Goal: Task Accomplishment & Management: Manage account settings

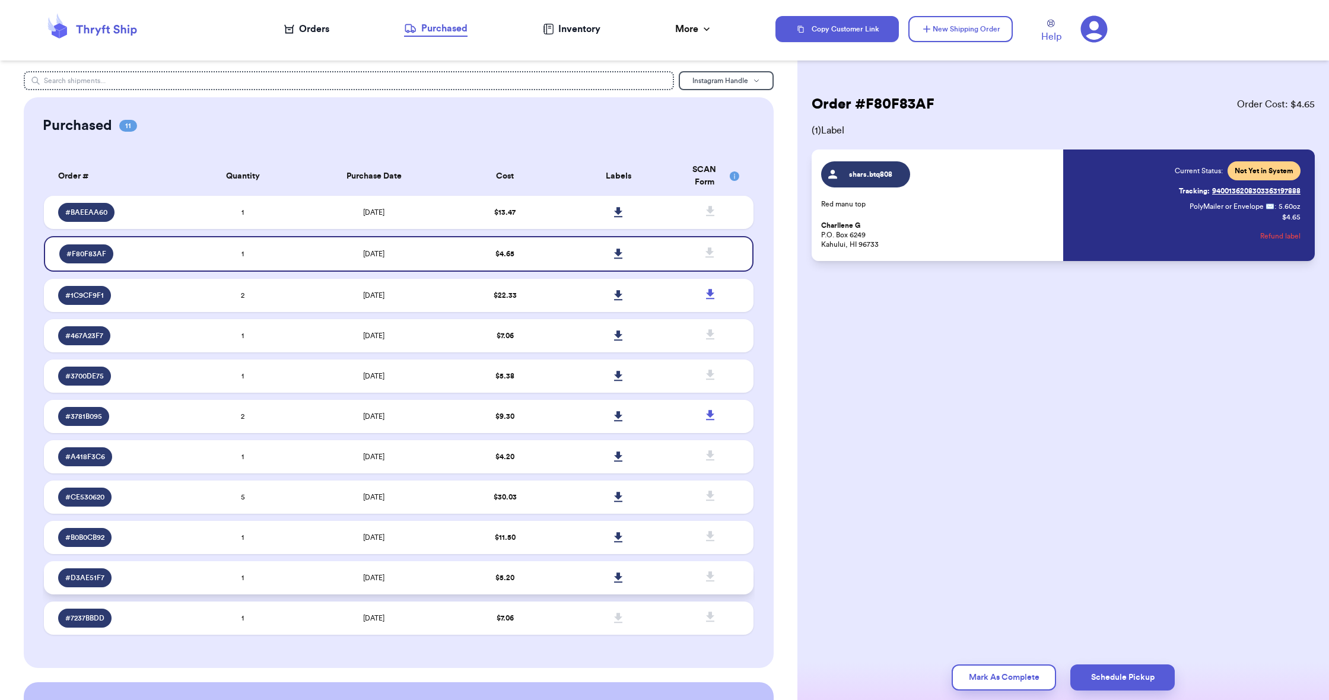
click at [451, 584] on td "$ 5.20" at bounding box center [504, 577] width 113 height 33
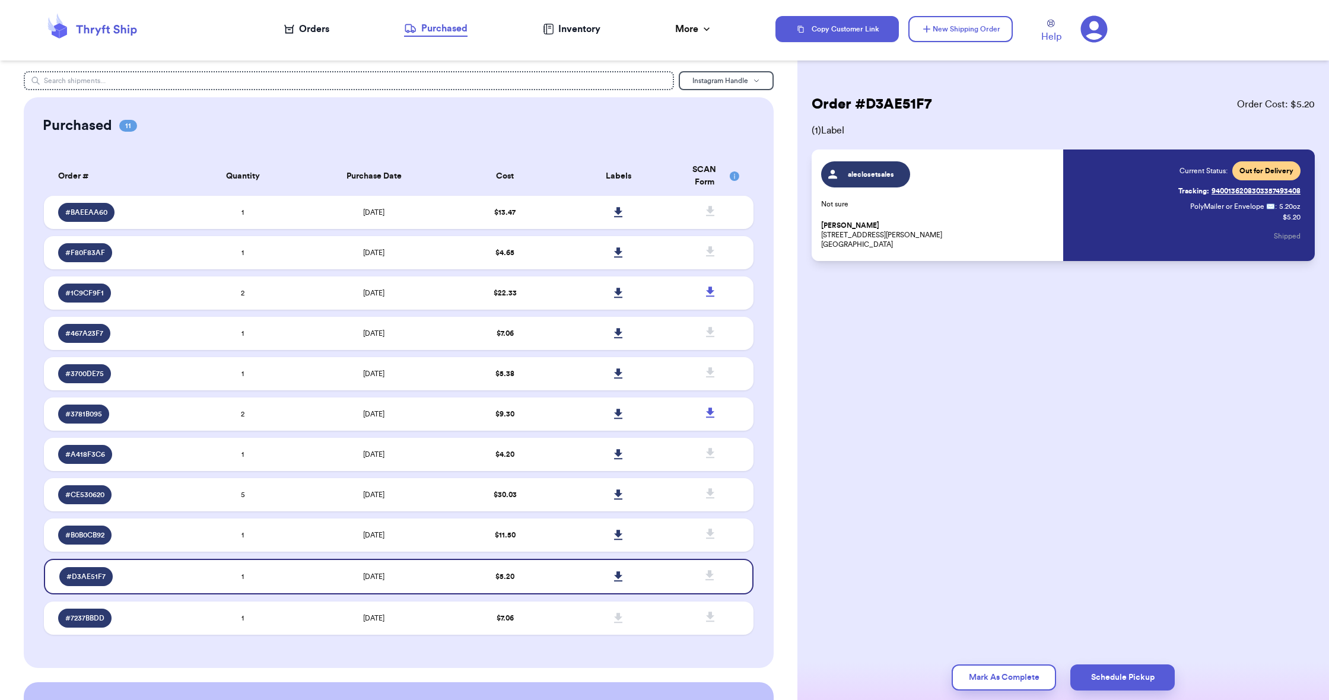
scroll to position [0, 1]
click at [565, 549] on td at bounding box center [618, 534] width 113 height 33
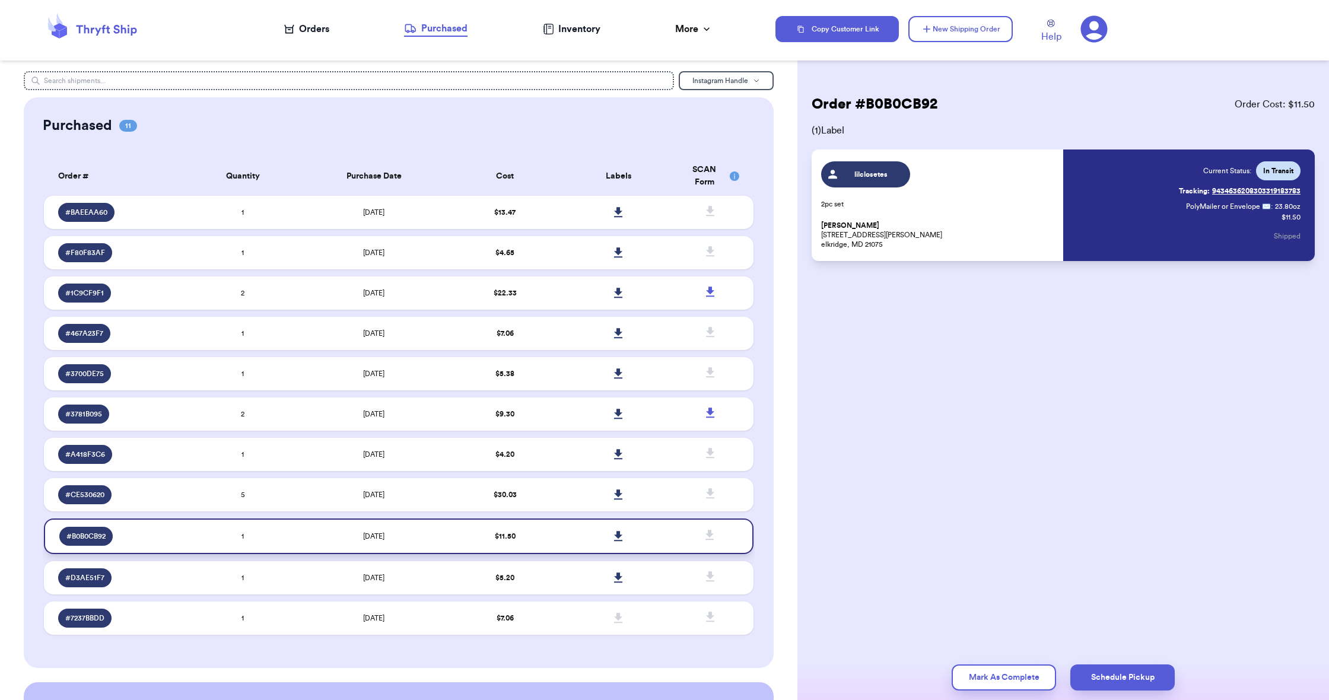
scroll to position [2, 0]
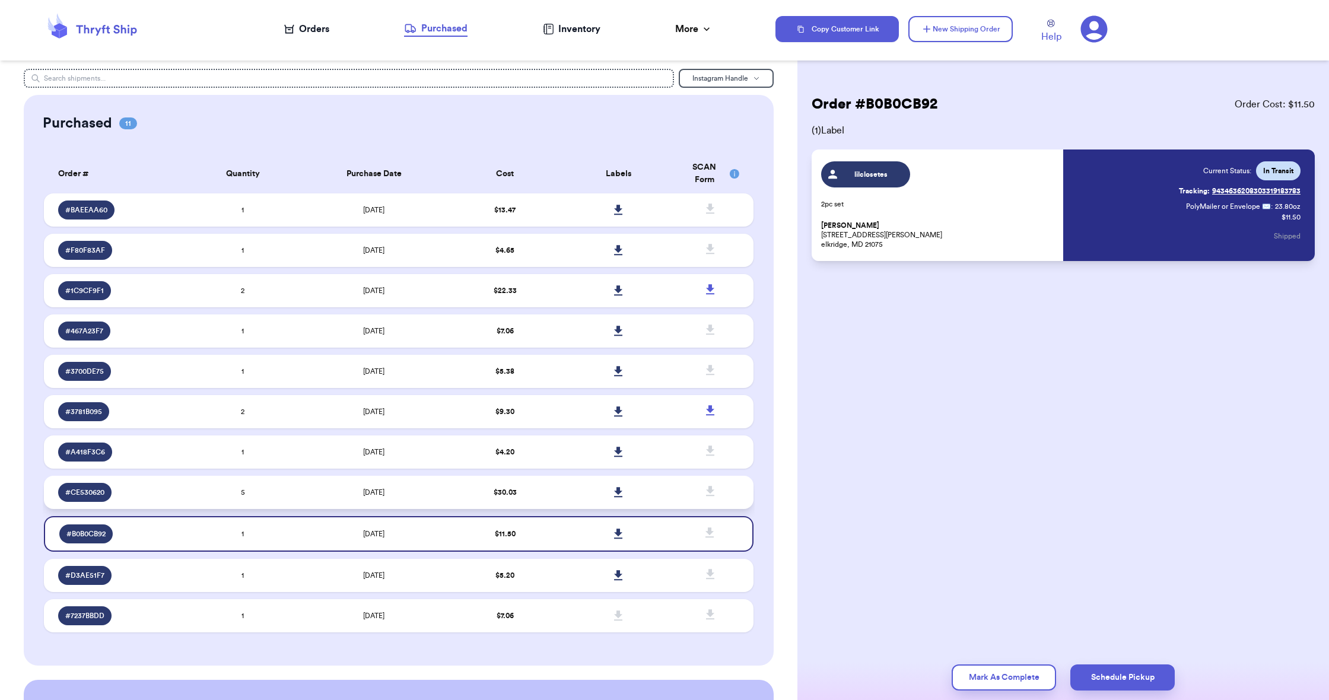
click at [590, 507] on td at bounding box center [618, 492] width 113 height 33
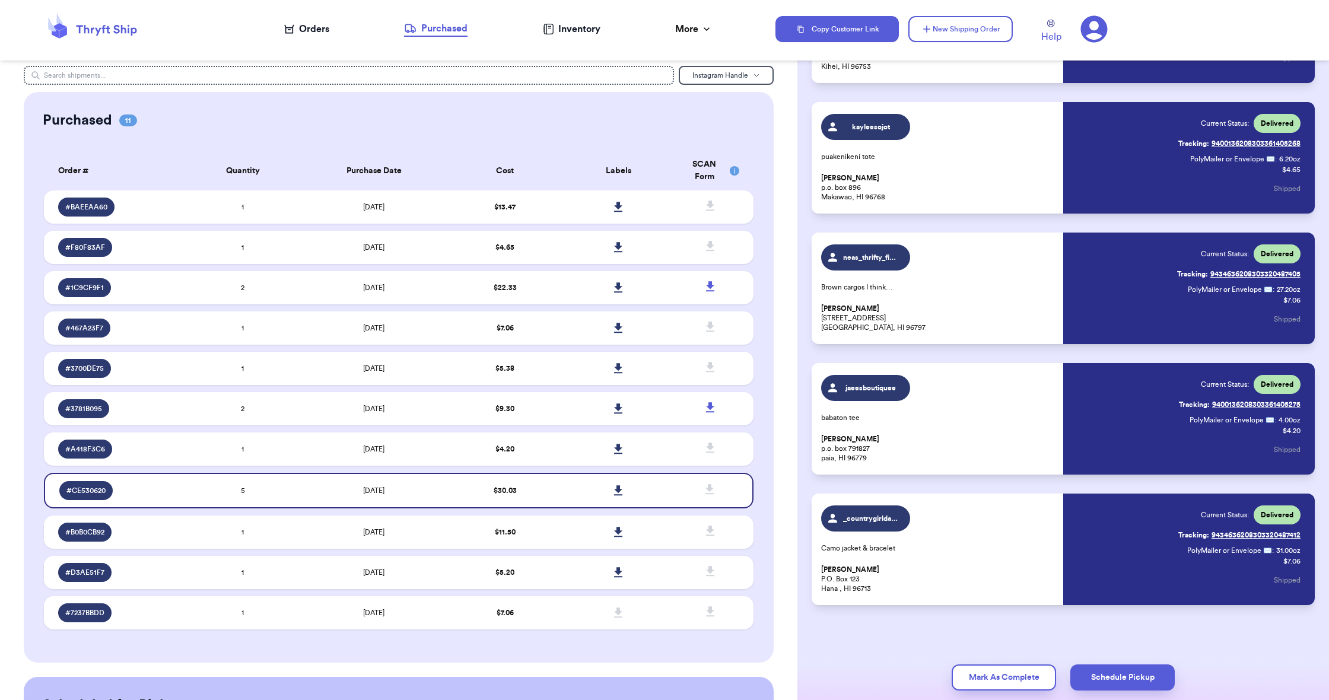
scroll to position [178, 0]
click at [996, 676] on button "Mark As Complete" at bounding box center [1003, 677] width 104 height 26
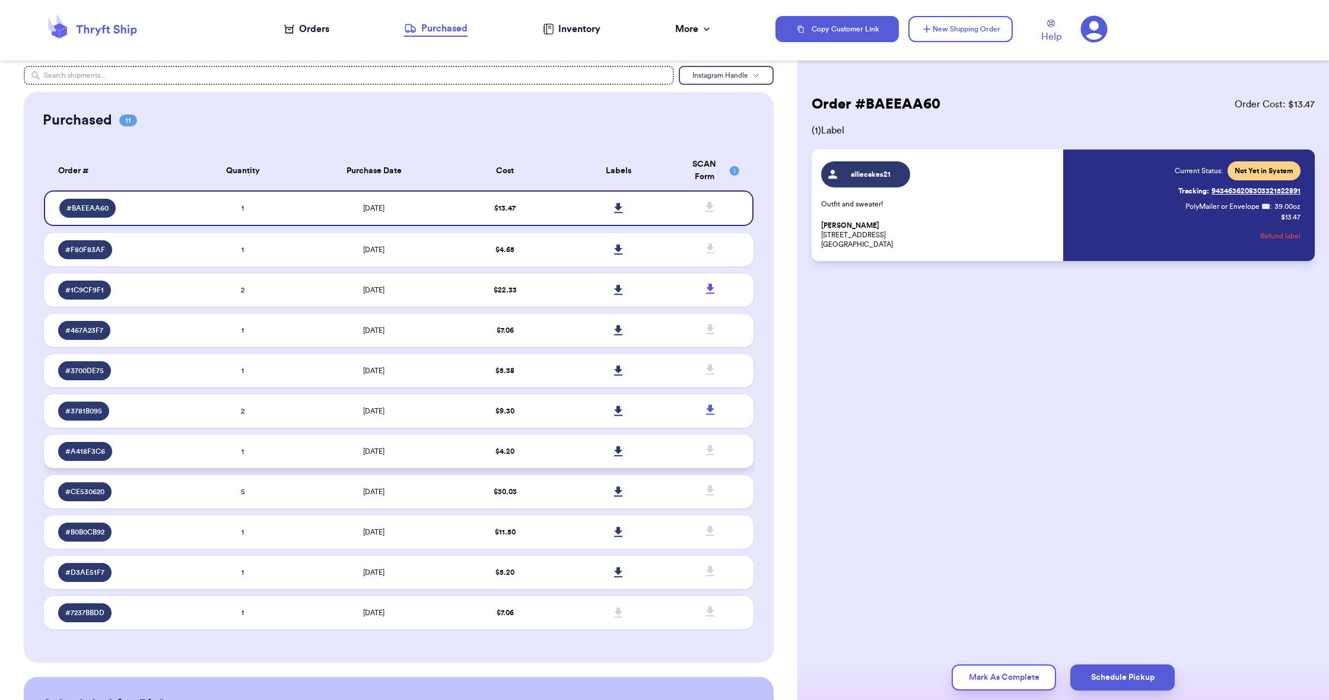
click at [548, 458] on td "$ 4.20" at bounding box center [504, 451] width 113 height 33
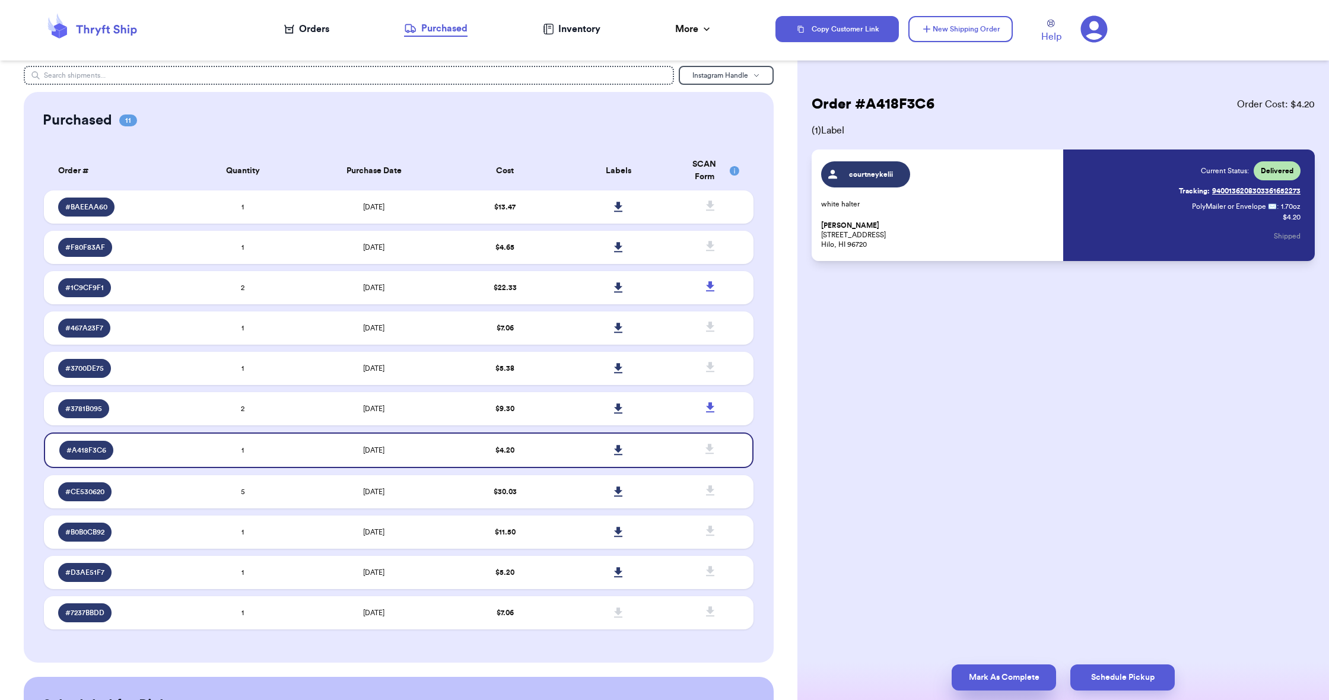
click at [964, 683] on button "Mark As Complete" at bounding box center [1003, 677] width 104 height 26
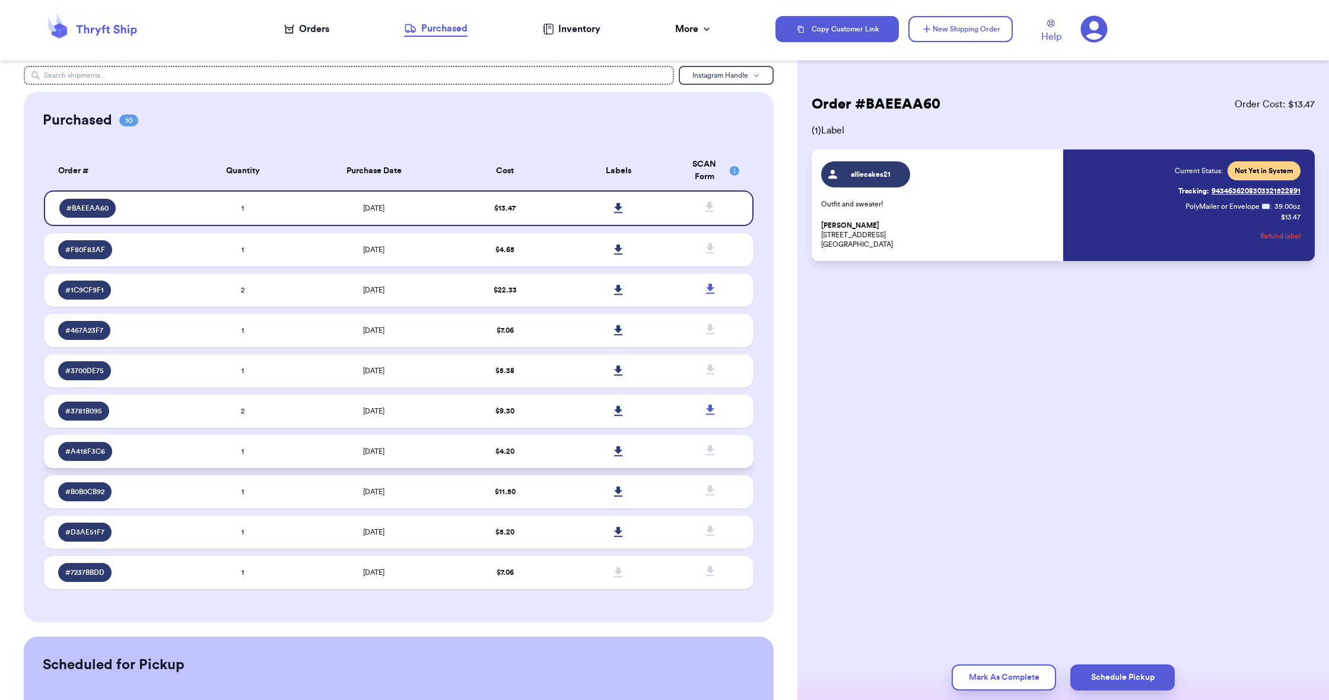
click at [584, 466] on td at bounding box center [618, 451] width 113 height 33
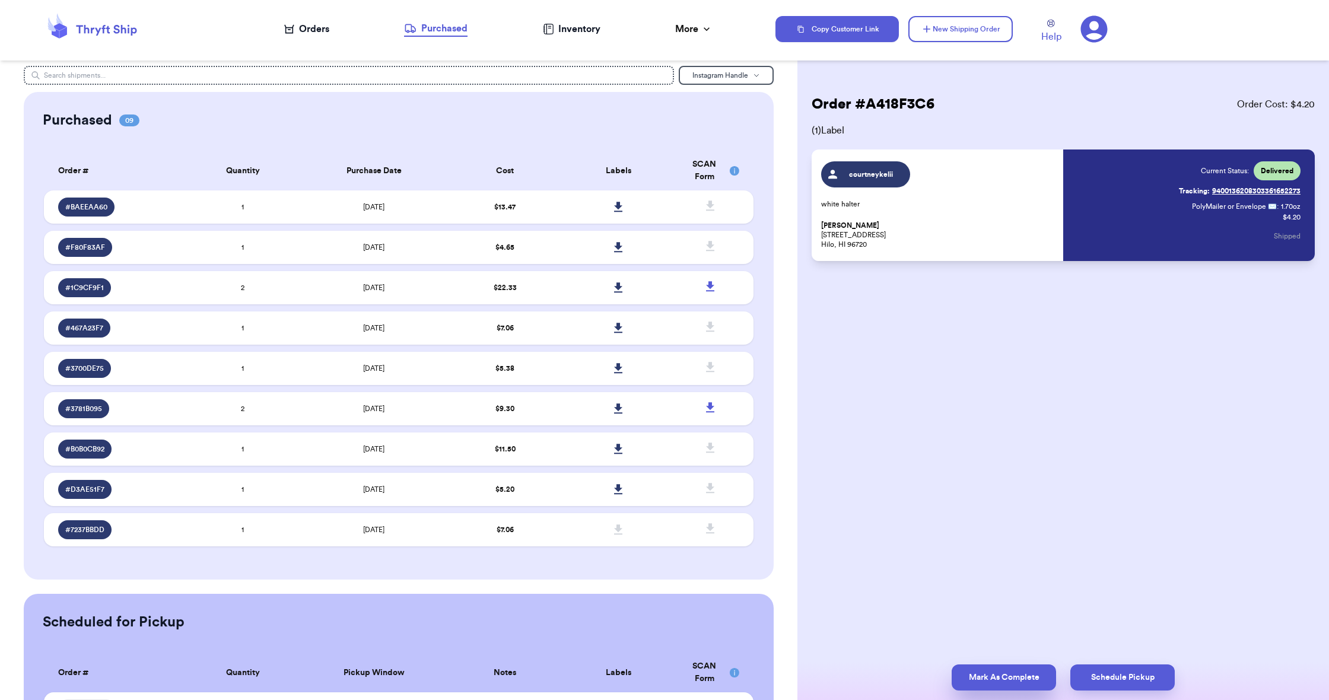
click at [976, 674] on button "Mark As Complete" at bounding box center [1003, 677] width 104 height 26
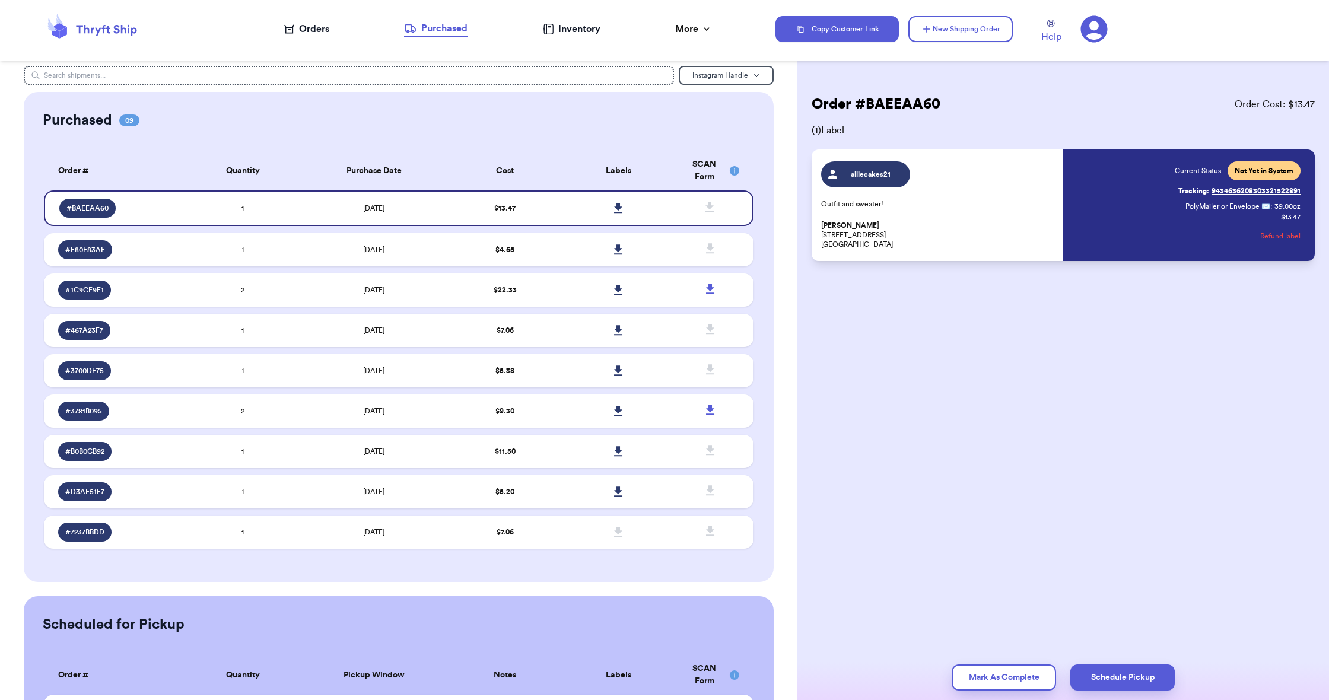
scroll to position [0, 1]
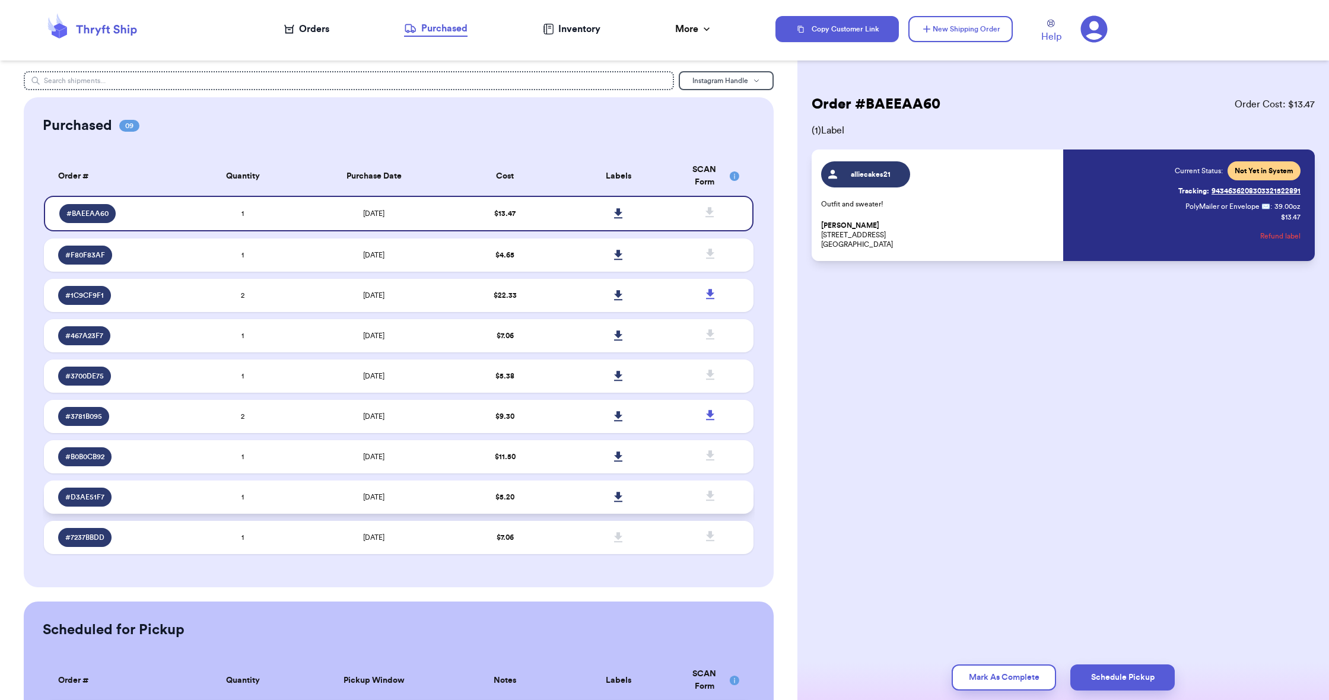
click at [514, 508] on td "$ 5.20" at bounding box center [504, 496] width 113 height 33
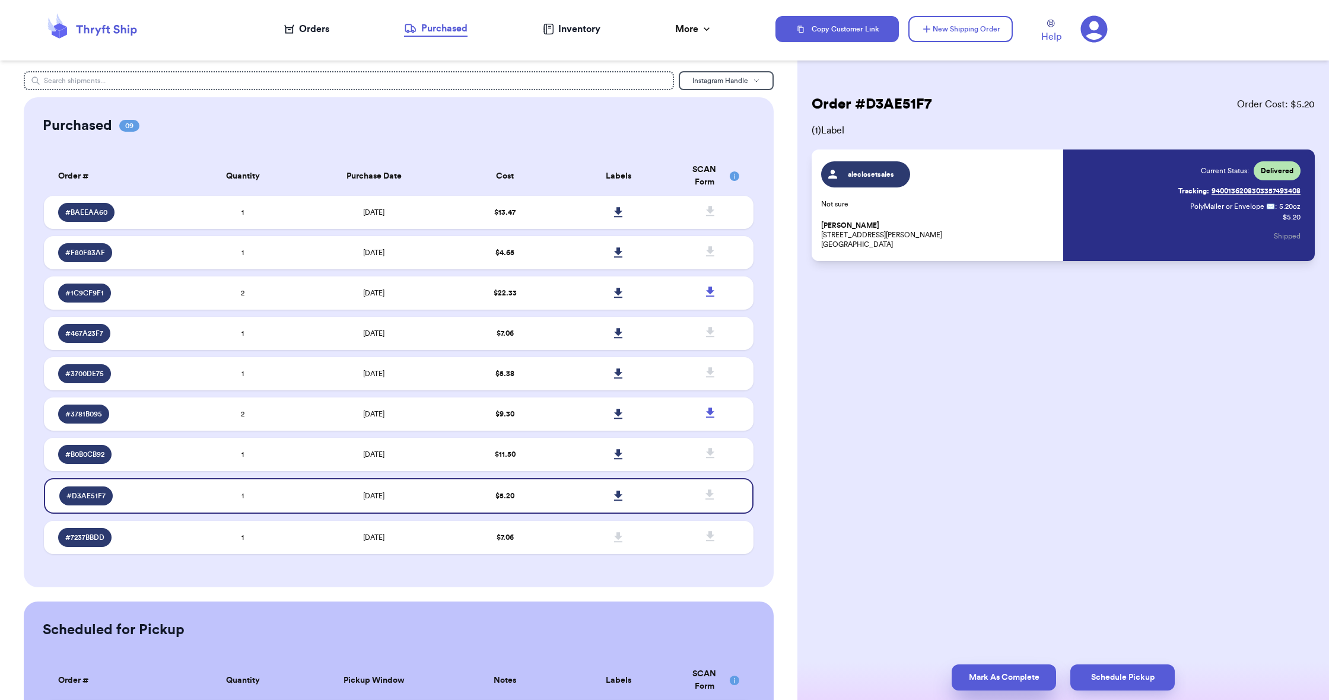
click at [987, 671] on button "Mark As Complete" at bounding box center [1003, 677] width 104 height 26
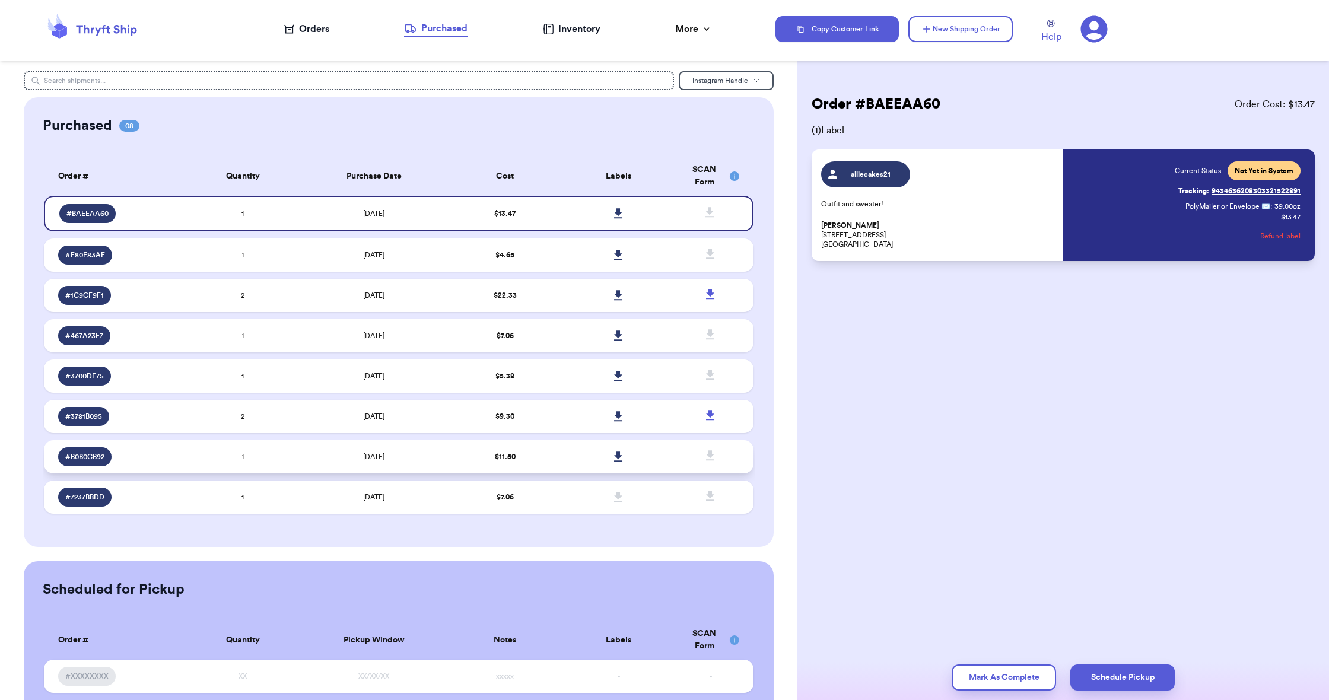
click at [553, 471] on td "$ 11.50" at bounding box center [504, 456] width 113 height 33
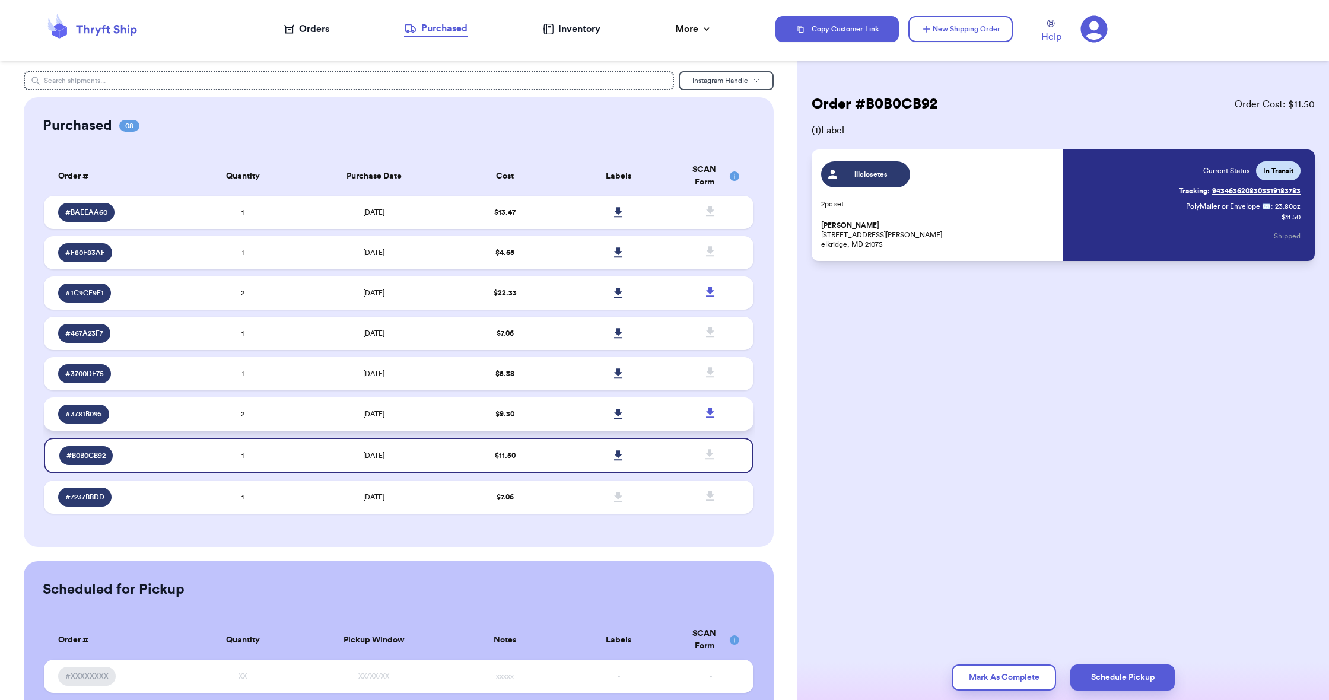
click at [549, 428] on td "$ 9.30" at bounding box center [504, 413] width 113 height 33
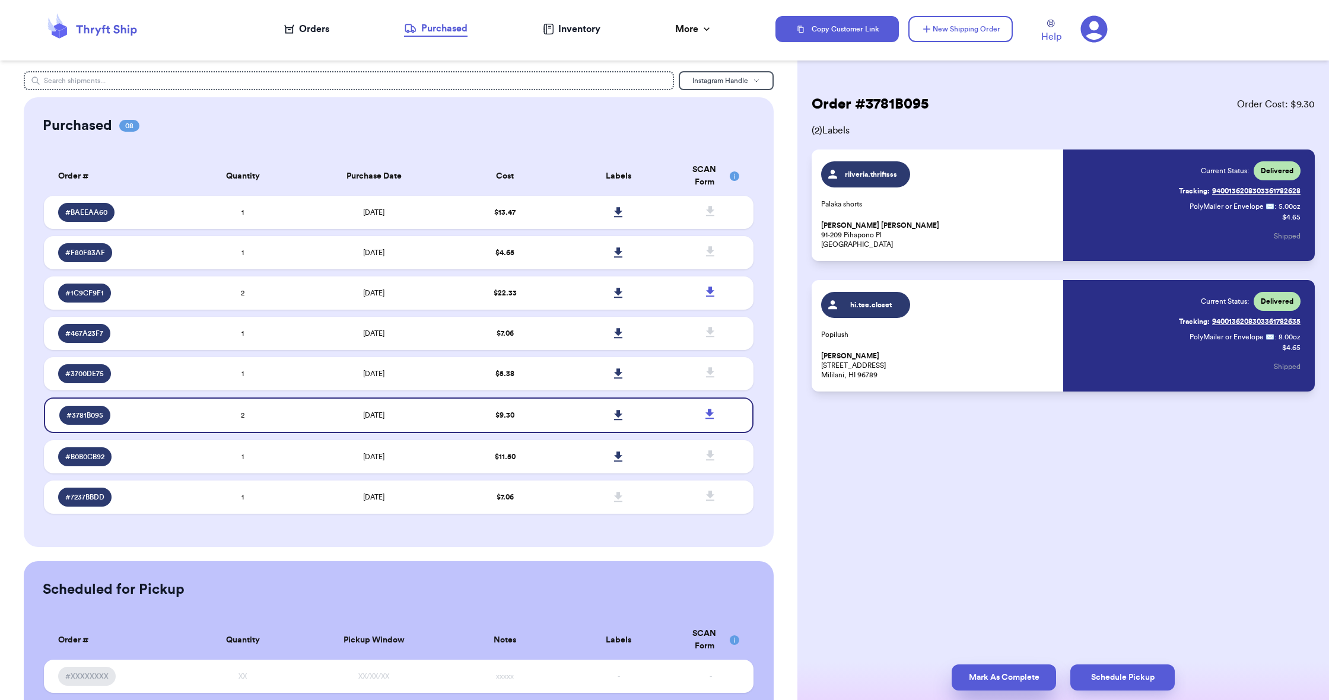
click at [1007, 672] on button "Mark As Complete" at bounding box center [1003, 677] width 104 height 26
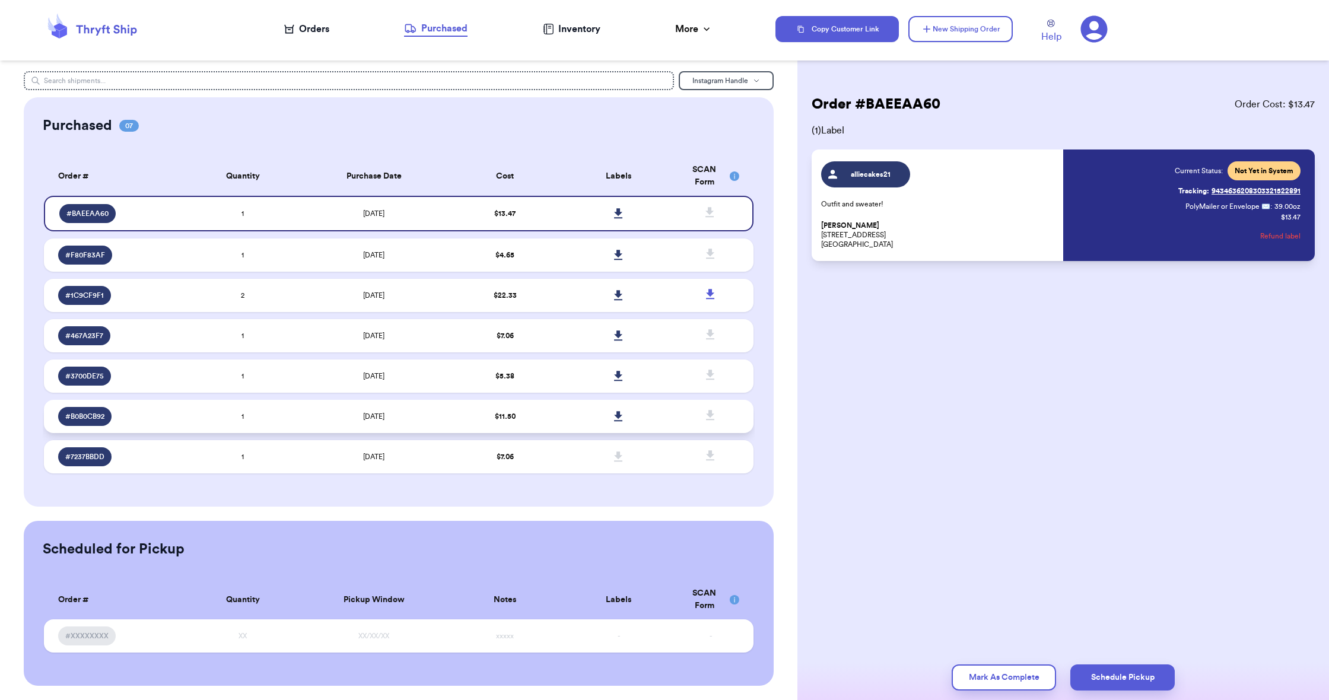
click at [530, 425] on td "$ 11.50" at bounding box center [504, 416] width 113 height 33
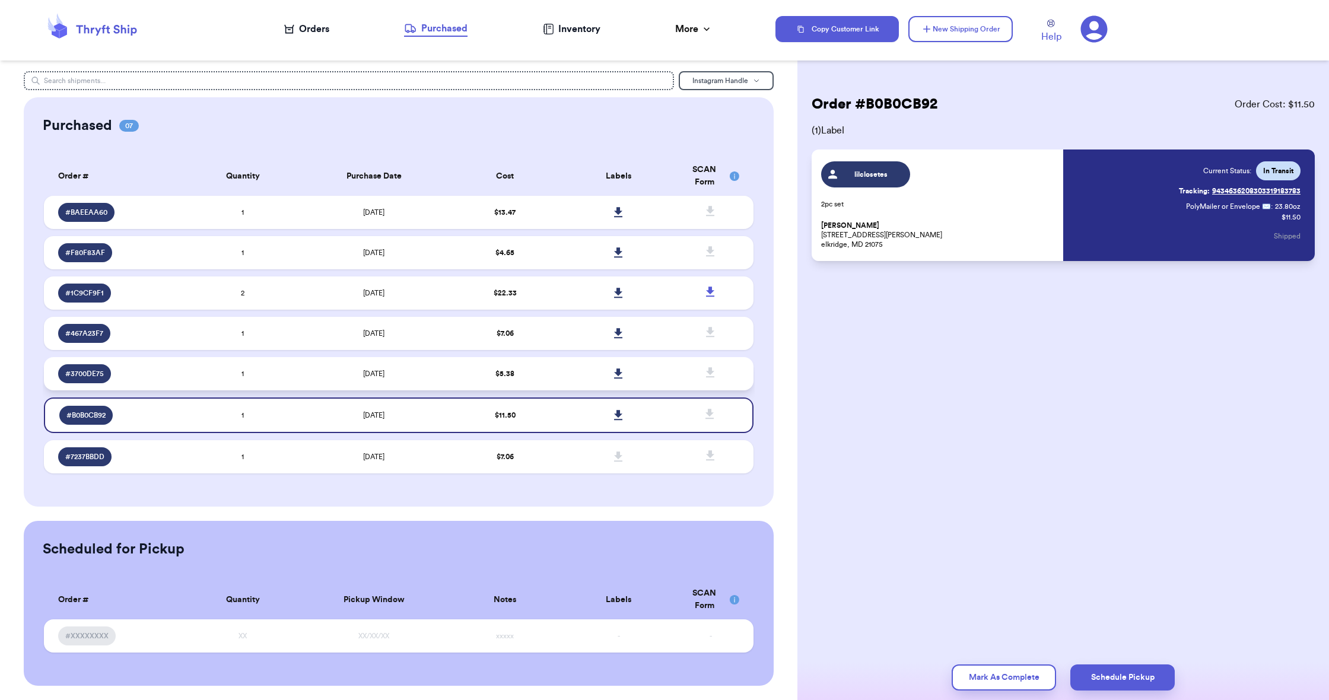
click at [537, 373] on td "$ 5.38" at bounding box center [504, 373] width 113 height 33
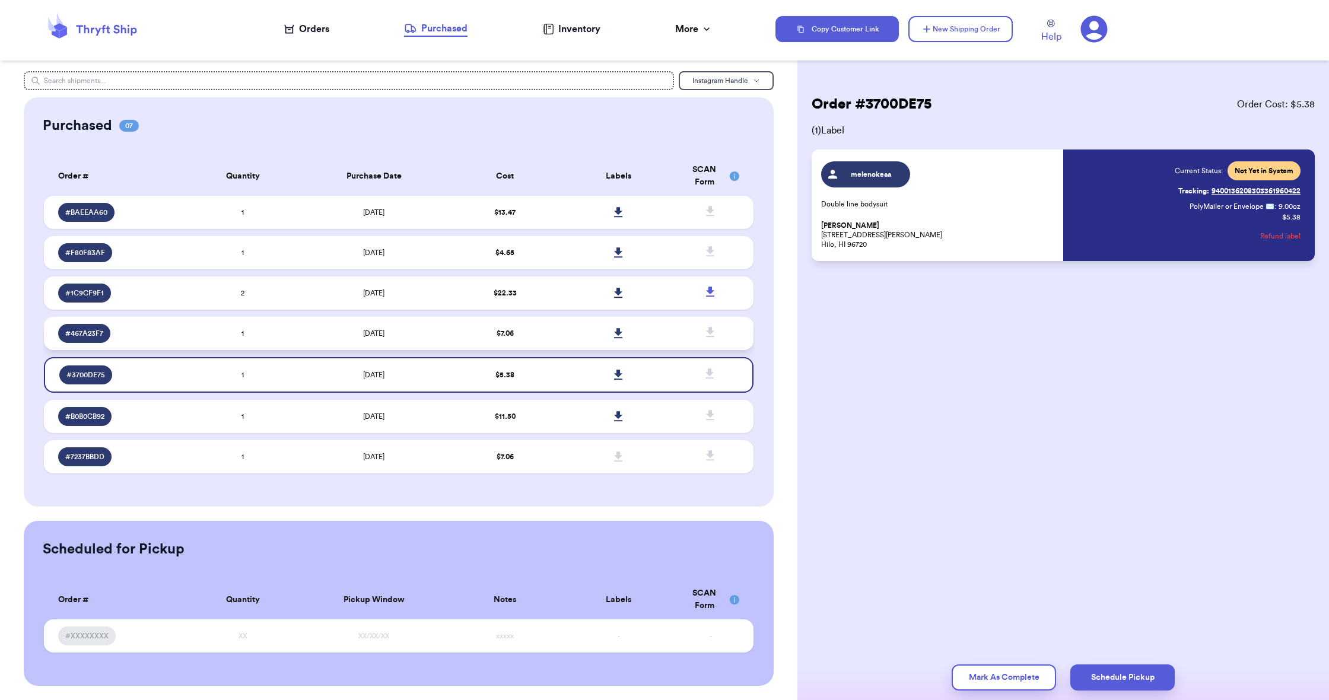
click at [534, 342] on td "$ 7.06" at bounding box center [504, 333] width 113 height 33
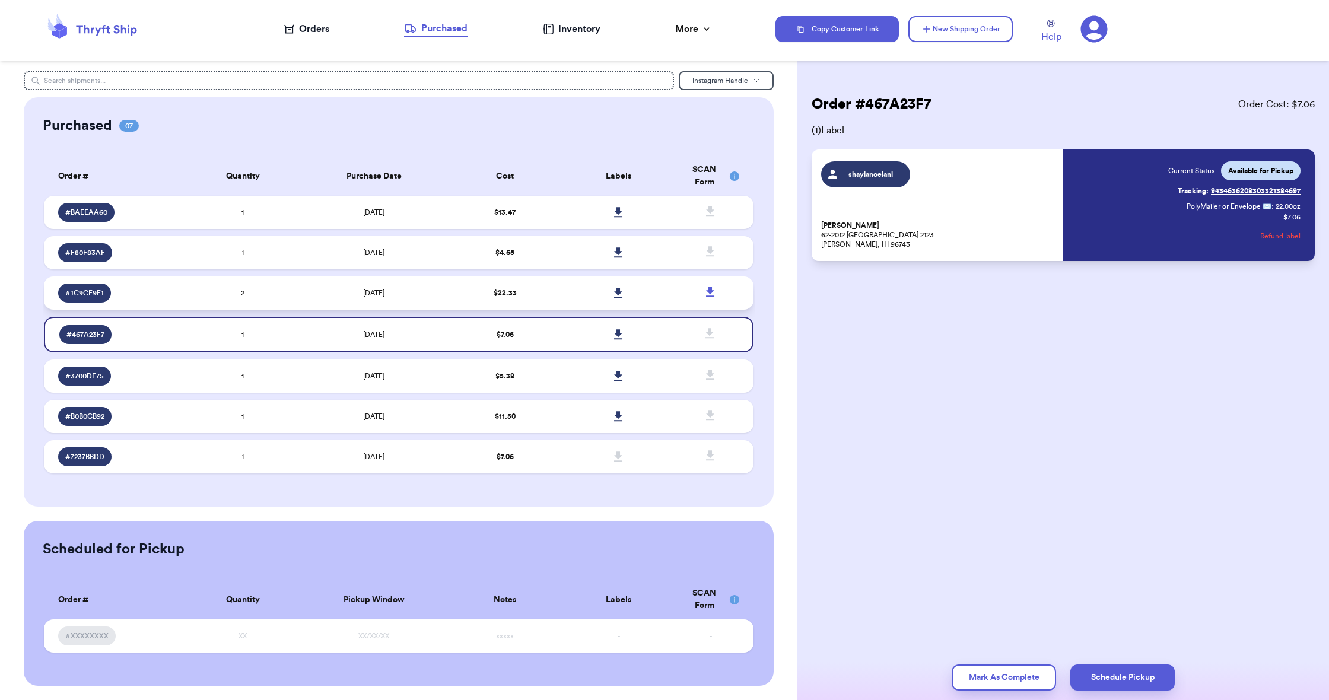
click at [537, 308] on td "$ 22.33" at bounding box center [504, 292] width 113 height 33
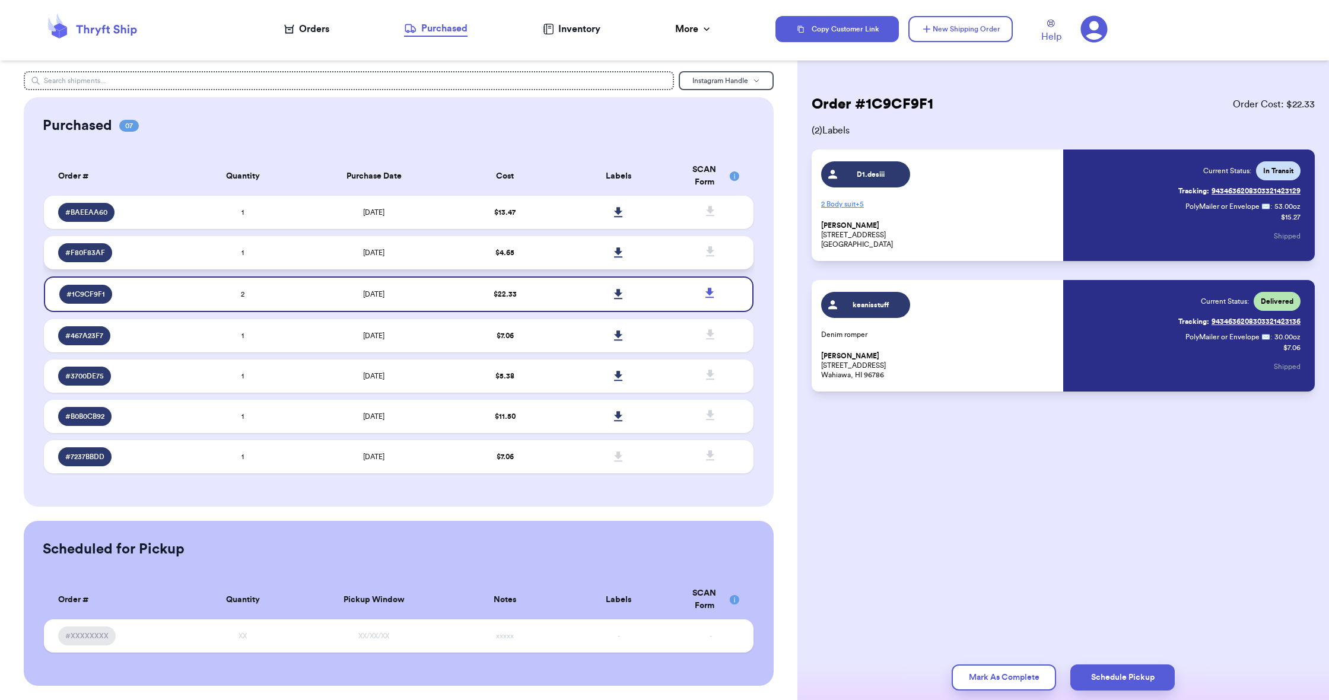
click at [536, 259] on td "$ 4.65" at bounding box center [504, 252] width 113 height 33
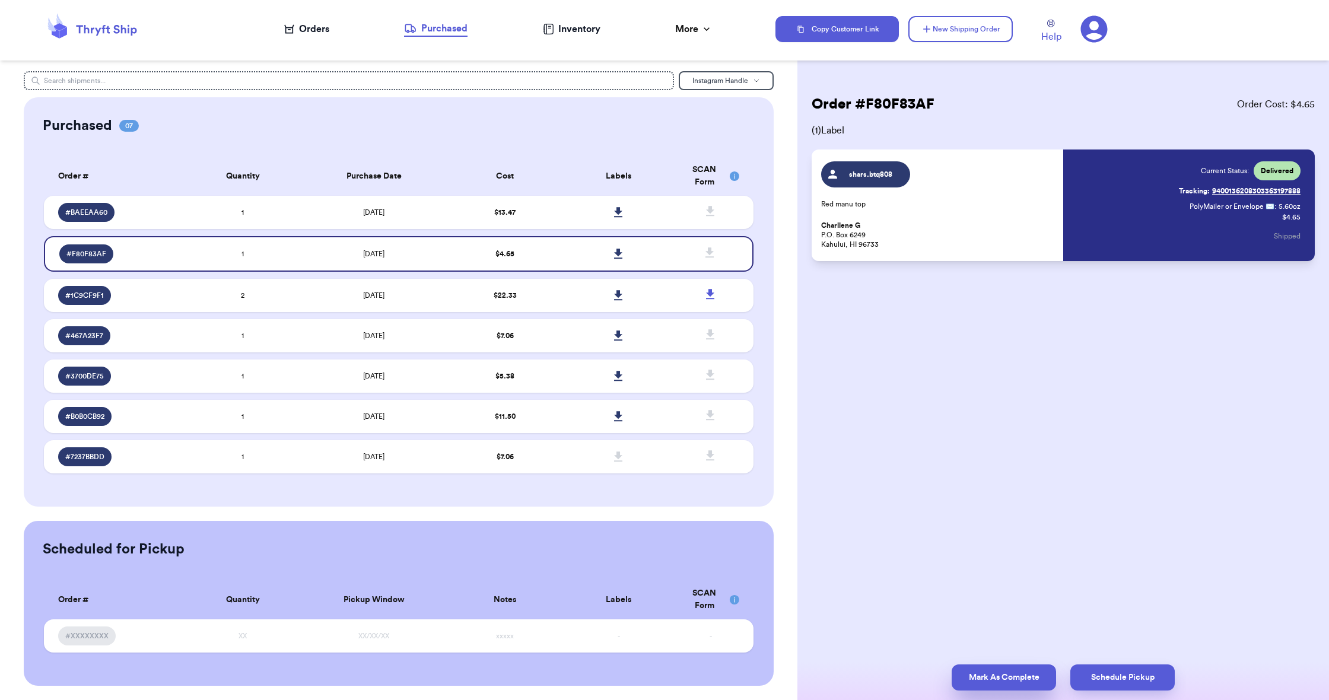
click at [1014, 674] on button "Mark As Complete" at bounding box center [1003, 677] width 104 height 26
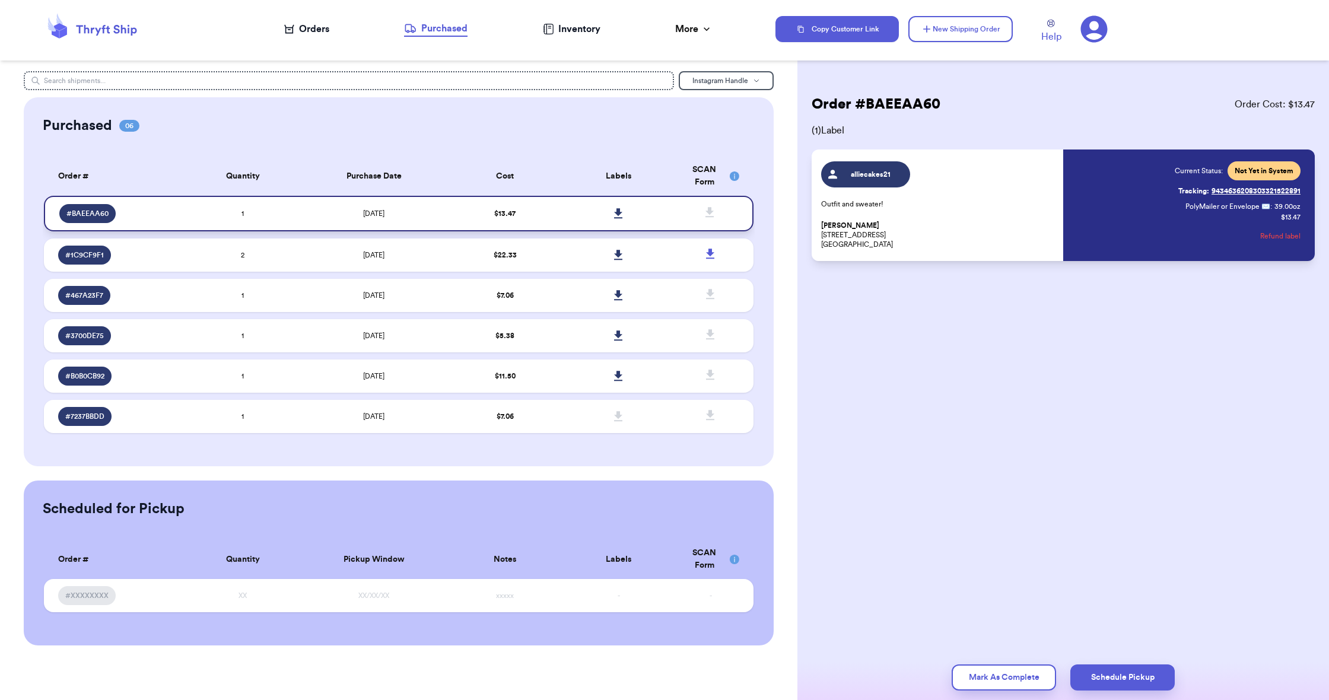
click at [620, 219] on icon at bounding box center [618, 213] width 9 height 11
